Goal: Information Seeking & Learning: Learn about a topic

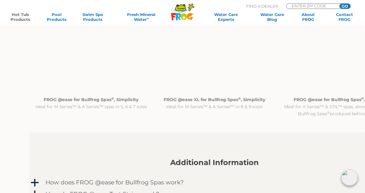
scroll to position [584, 0]
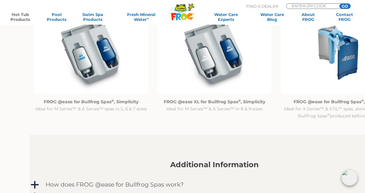
click at [60, 93] on img at bounding box center [91, 52] width 114 height 82
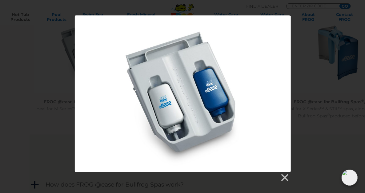
click at [167, 109] on div at bounding box center [183, 93] width 216 height 156
click at [54, 106] on div at bounding box center [182, 98] width 365 height 167
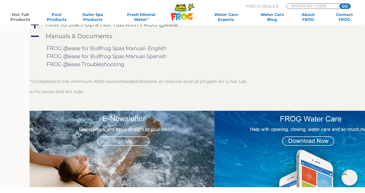
scroll to position [769, 0]
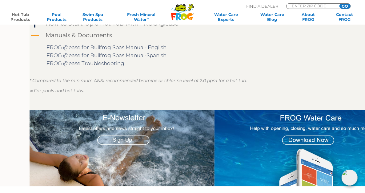
click at [78, 39] on h4 "Manuals & Documents" at bounding box center [79, 35] width 66 height 7
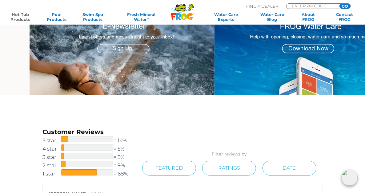
scroll to position [799, 0]
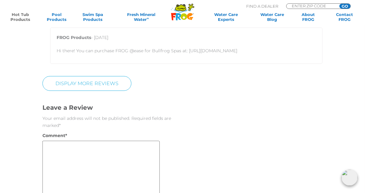
scroll to position [1568, 0]
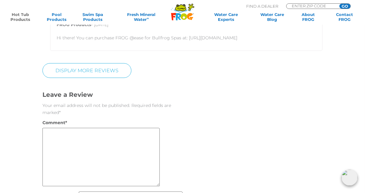
drag, startPoint x: 99, startPoint y: 133, endPoint x: 134, endPoint y: 135, distance: 35.7
drag, startPoint x: 134, startPoint y: 135, endPoint x: 126, endPoint y: 135, distance: 8.0
copy p "[DOMAIN_NAME]"
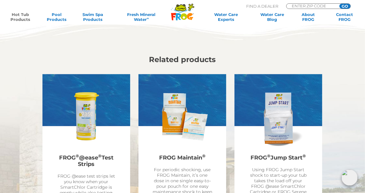
scroll to position [1814, 0]
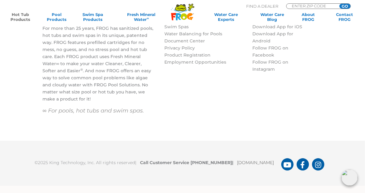
scroll to position [2244, 0]
